Goal: Find specific page/section: Find specific page/section

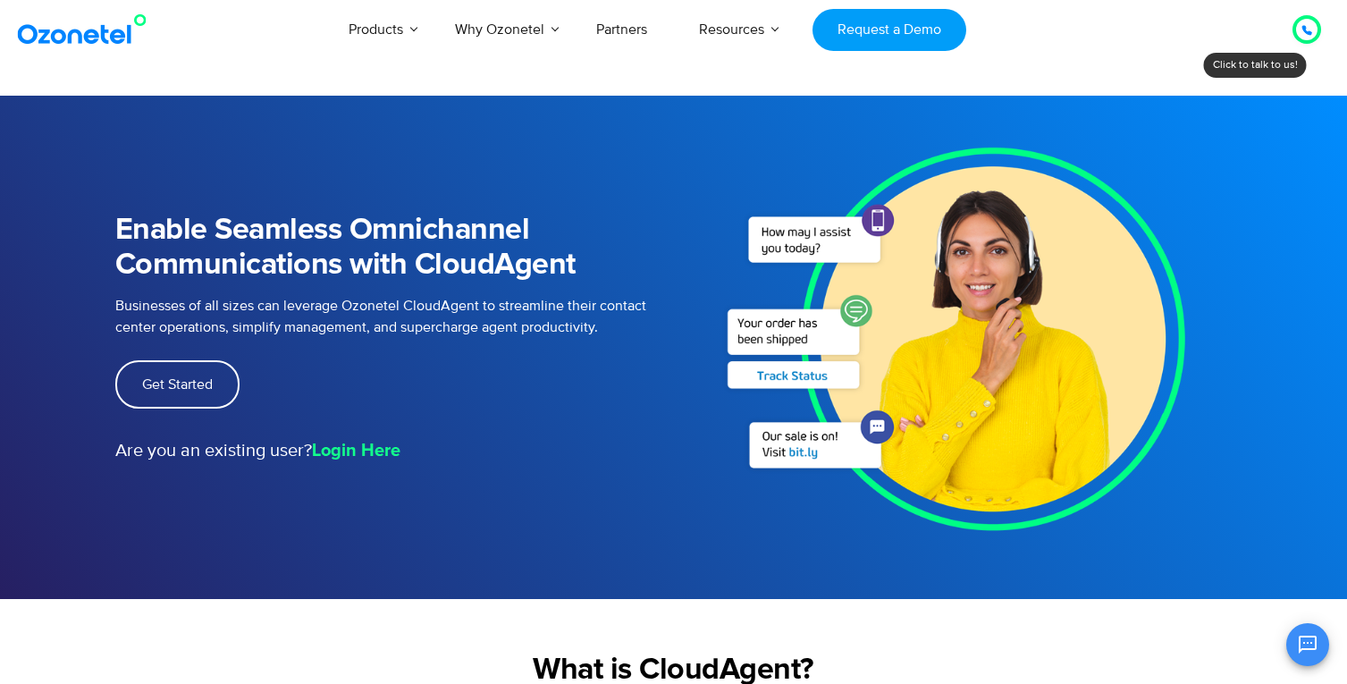
click at [410, 568] on div "Enable Seamless Omnichannel Communications with CloudAgent Businesses of all si…" at bounding box center [674, 338] width 1144 height 485
click at [175, 391] on span "Get Started" at bounding box center [177, 384] width 71 height 14
